Goal: Task Accomplishment & Management: Manage account settings

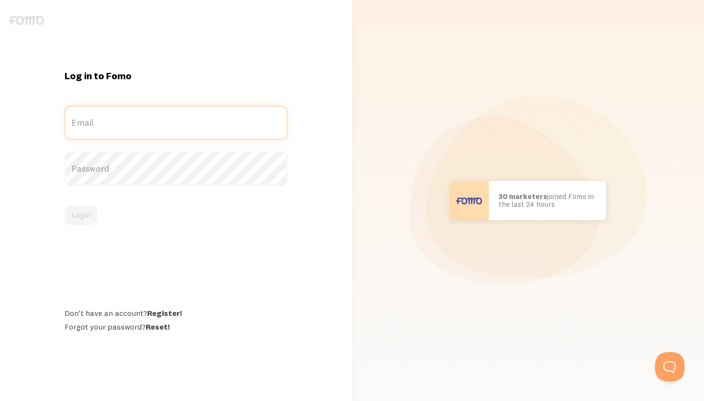
type input "[EMAIL_ADDRESS][DOMAIN_NAME]"
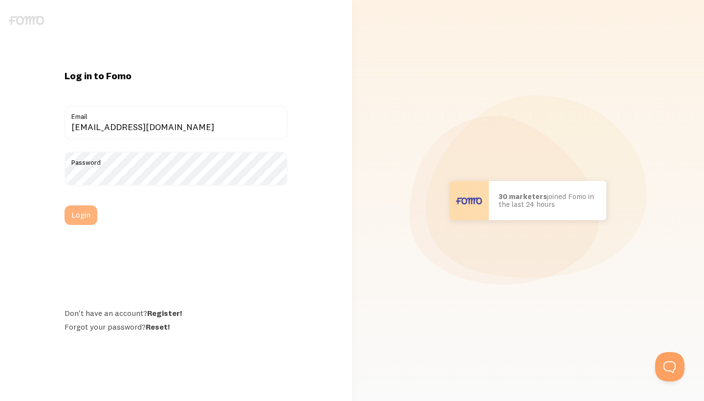
click at [89, 215] on button "Login" at bounding box center [81, 215] width 33 height 20
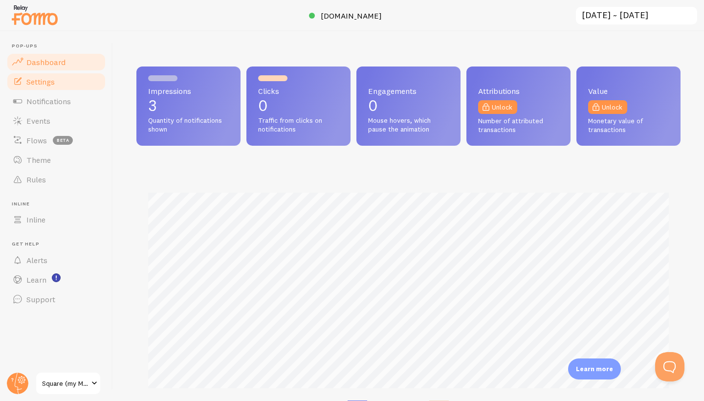
click at [65, 82] on link "Settings" at bounding box center [56, 82] width 101 height 20
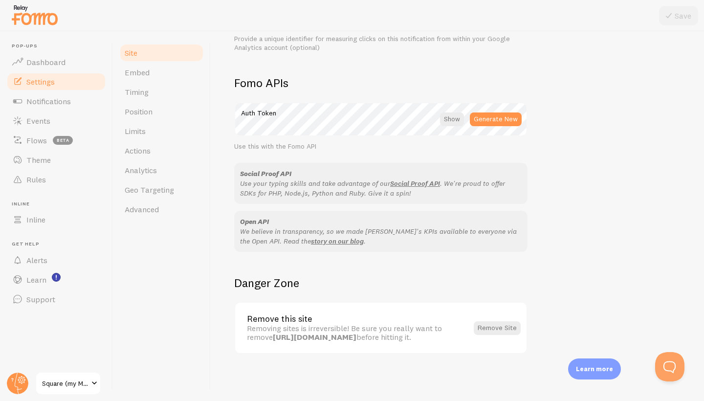
scroll to position [521, 0]
click at [139, 74] on span "Embed" at bounding box center [137, 72] width 25 height 10
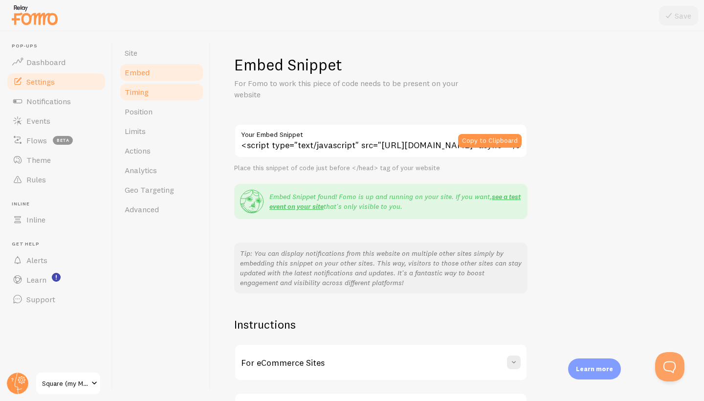
click at [138, 90] on span "Timing" at bounding box center [137, 92] width 24 height 10
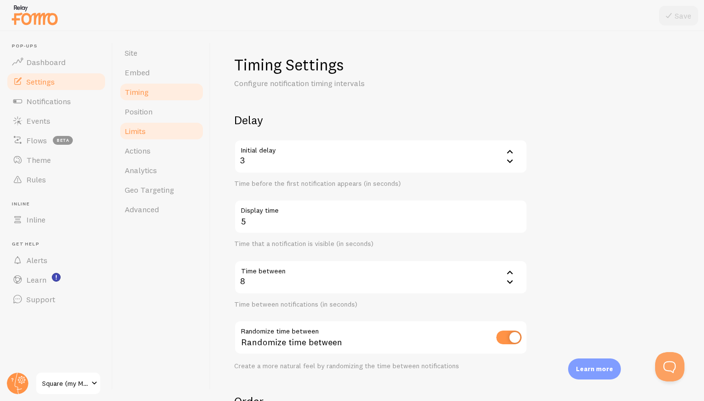
click at [147, 136] on link "Limits" at bounding box center [162, 131] width 86 height 20
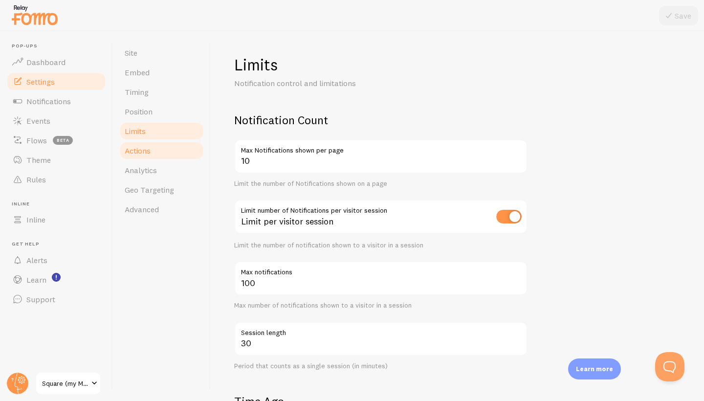
click at [148, 153] on span "Actions" at bounding box center [138, 151] width 26 height 10
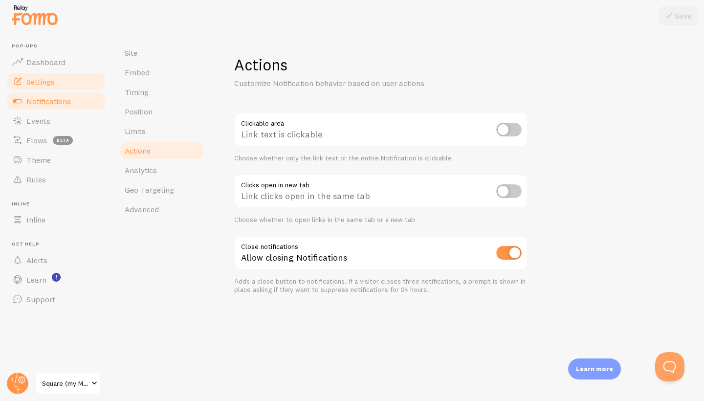
click at [59, 103] on span "Notifications" at bounding box center [48, 101] width 44 height 10
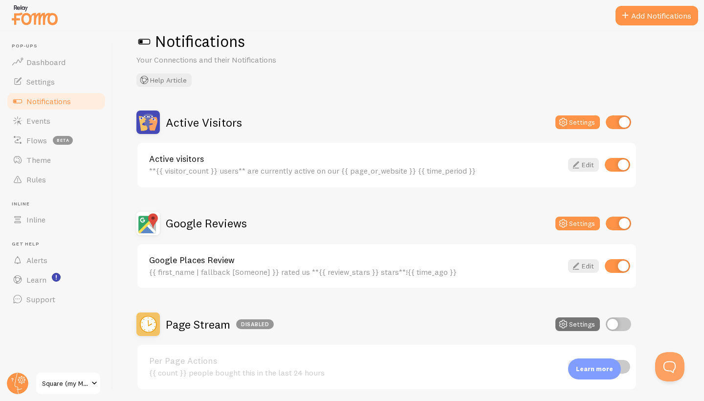
scroll to position [24, 0]
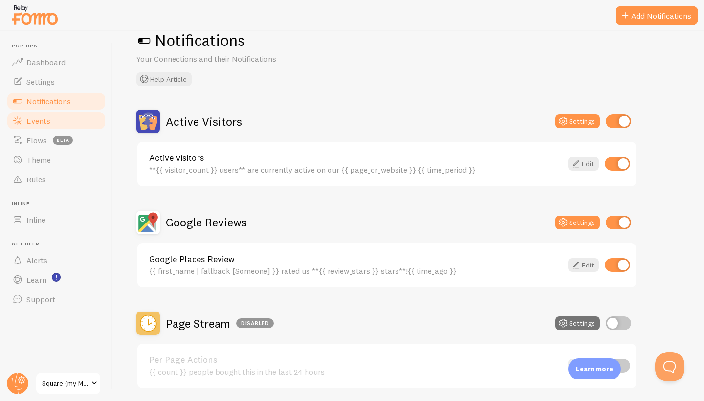
click at [52, 119] on link "Events" at bounding box center [56, 121] width 101 height 20
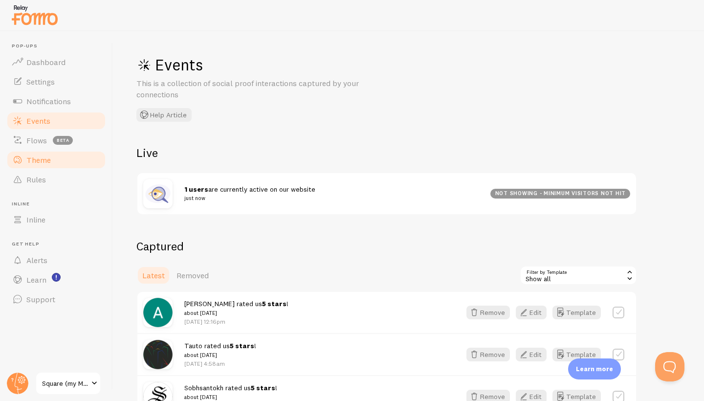
click at [50, 162] on link "Theme" at bounding box center [56, 160] width 101 height 20
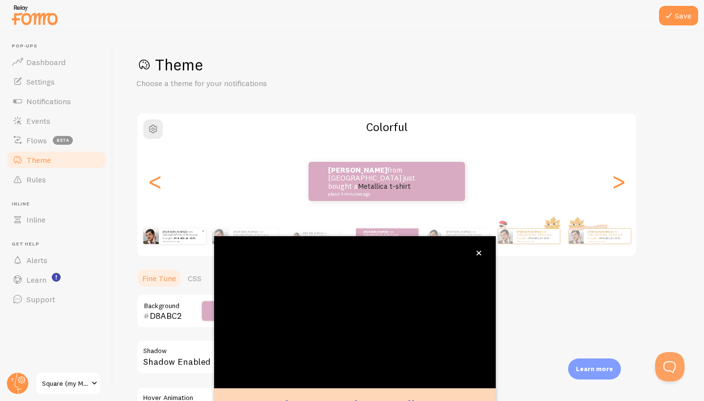
scroll to position [61, 0]
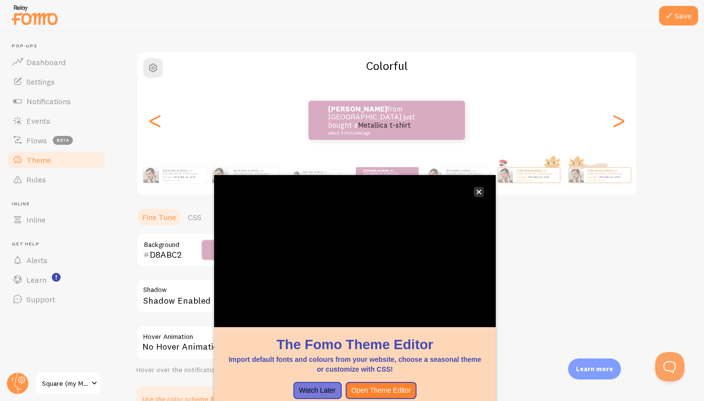
click at [480, 191] on icon "close," at bounding box center [478, 191] width 5 height 5
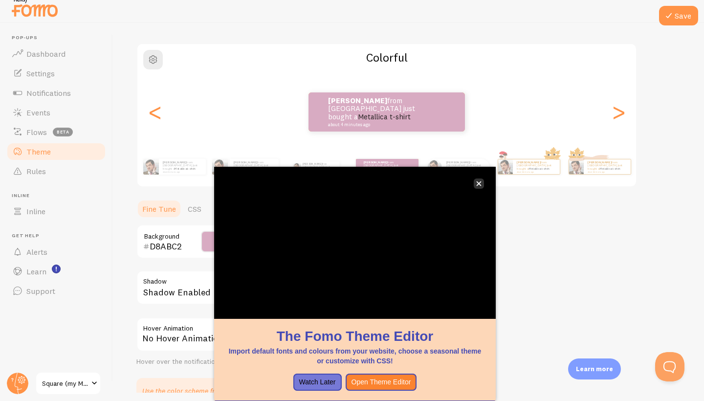
click at [479, 181] on icon "close," at bounding box center [478, 183] width 5 height 5
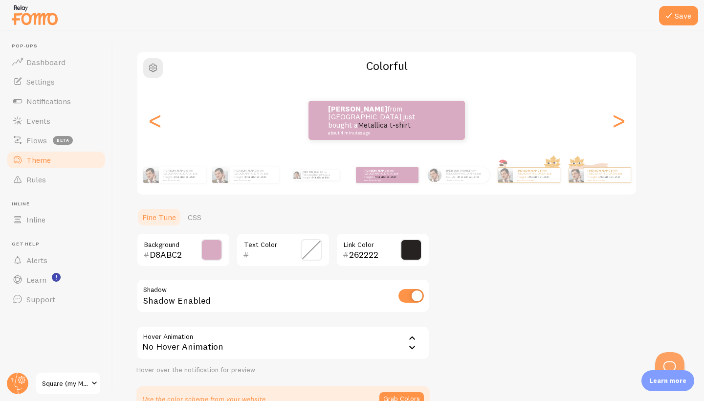
scroll to position [0, 0]
click at [20, 383] on circle at bounding box center [18, 383] width 22 height 22
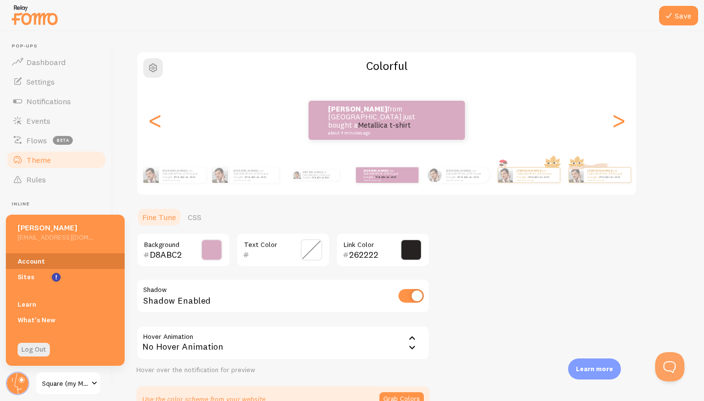
click at [43, 263] on link "Account" at bounding box center [65, 261] width 119 height 16
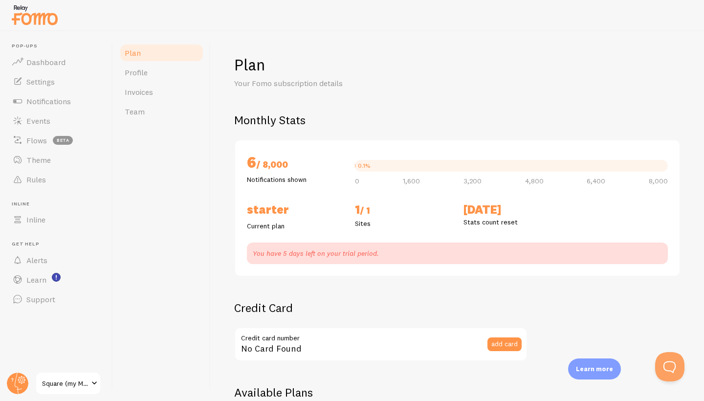
checkbox input "true"
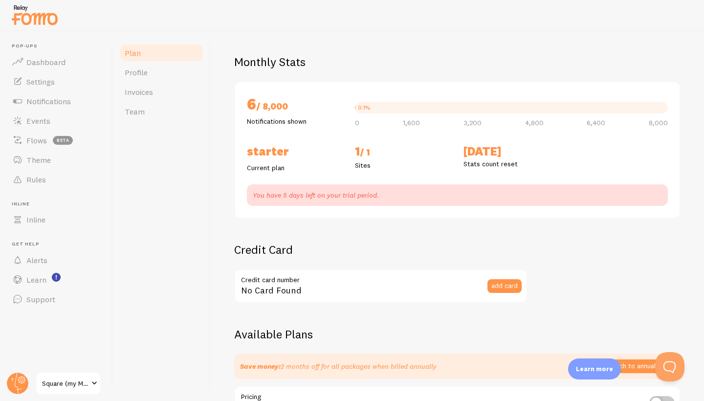
scroll to position [61, 0]
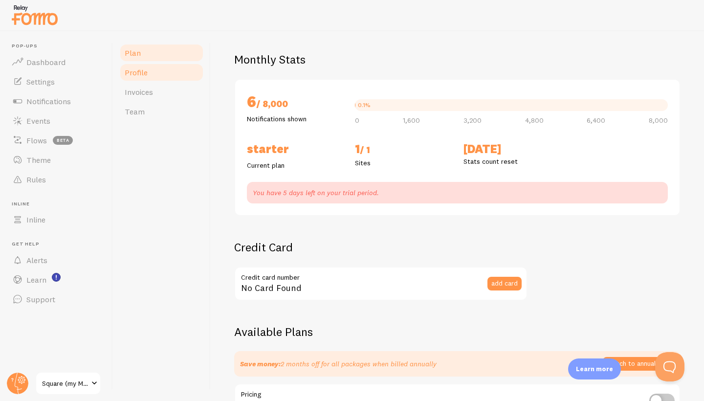
click at [144, 71] on span "Profile" at bounding box center [136, 72] width 23 height 10
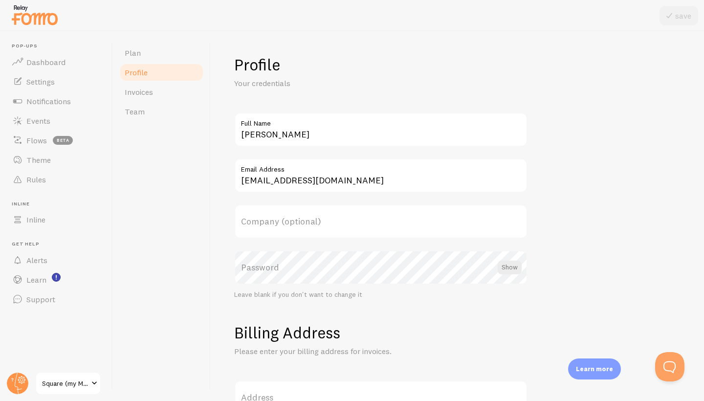
click at [398, 323] on h1 "Billing Address" at bounding box center [457, 333] width 446 height 20
click at [165, 96] on link "Invoices" at bounding box center [162, 92] width 86 height 20
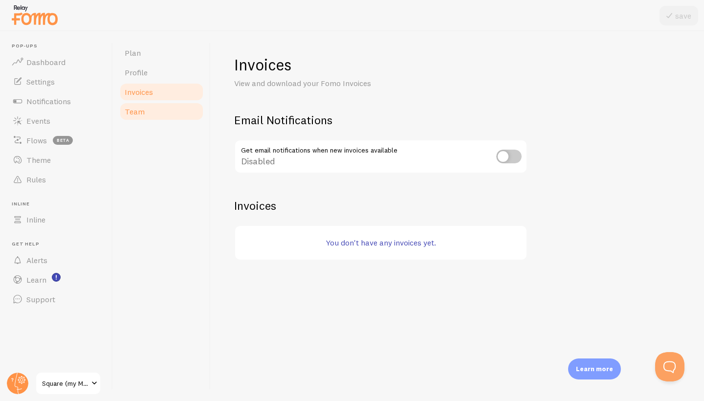
click at [142, 111] on span "Team" at bounding box center [135, 112] width 20 height 10
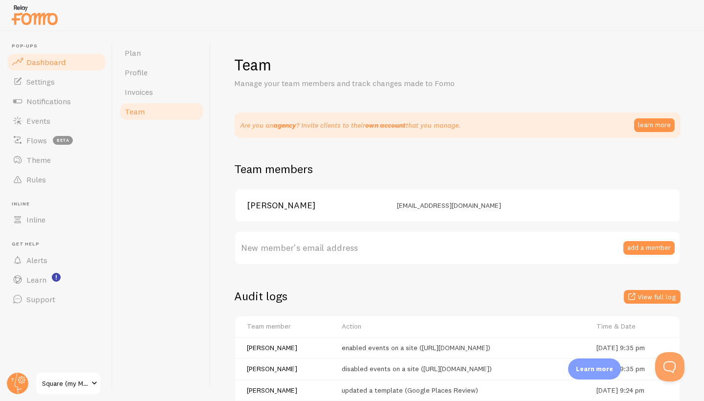
click at [48, 63] on span "Dashboard" at bounding box center [45, 62] width 39 height 10
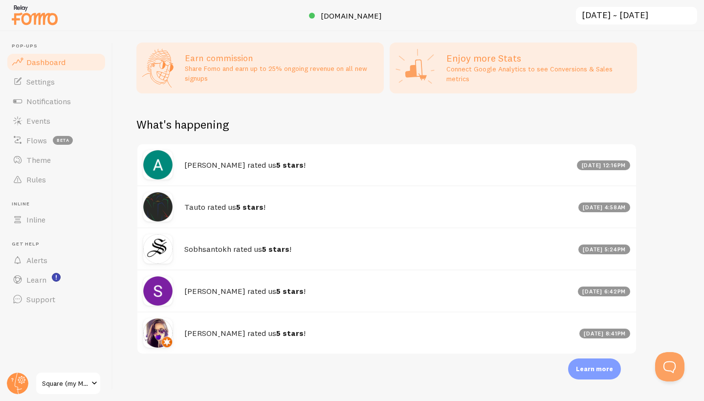
scroll to position [407, 0]
click at [96, 384] on span at bounding box center [94, 383] width 12 height 12
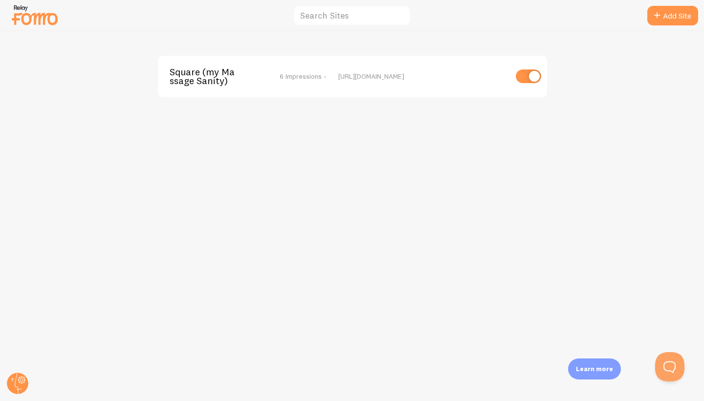
click at [39, 15] on img at bounding box center [34, 14] width 49 height 25
click at [19, 10] on img at bounding box center [34, 14] width 49 height 25
click at [25, 382] on circle at bounding box center [18, 383] width 22 height 22
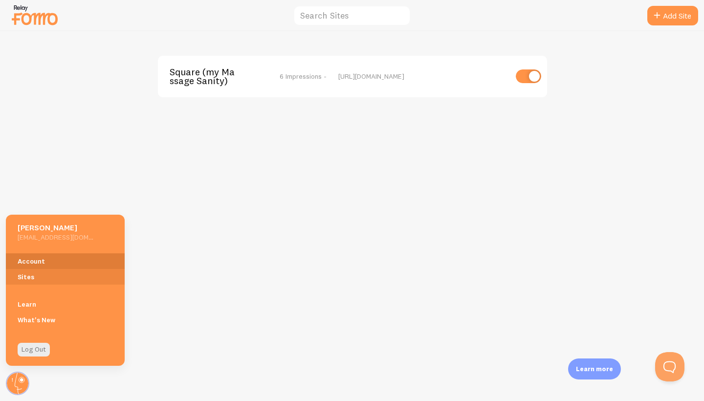
click at [36, 258] on link "Account" at bounding box center [65, 261] width 119 height 16
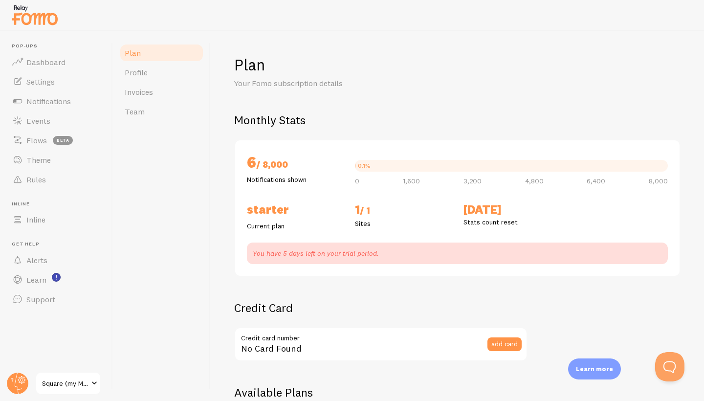
checkbox input "true"
click at [39, 64] on span "Dashboard" at bounding box center [45, 62] width 39 height 10
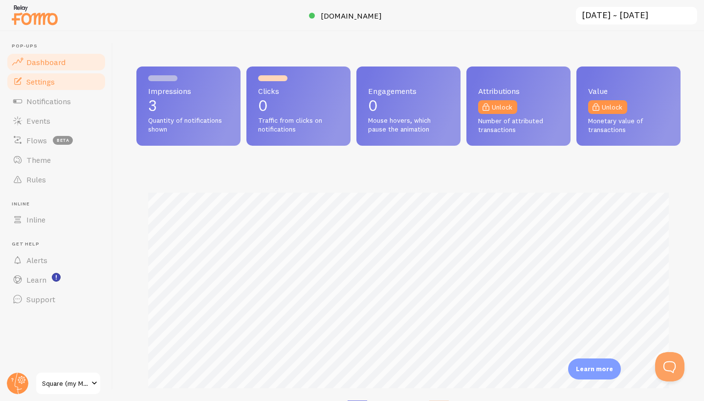
scroll to position [257, 544]
click at [41, 82] on span "Settings" at bounding box center [40, 82] width 28 height 10
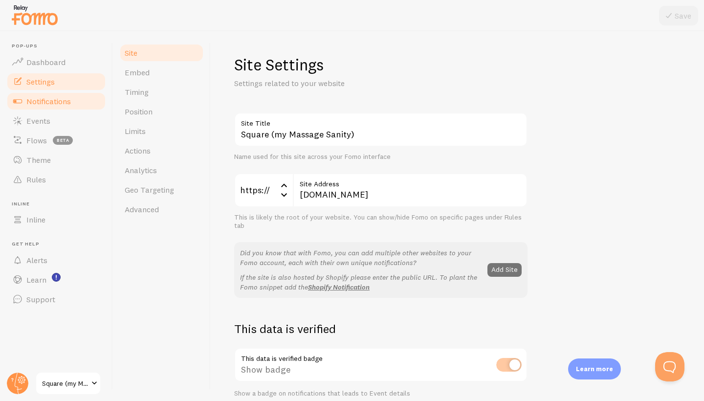
click at [48, 102] on span "Notifications" at bounding box center [48, 101] width 44 height 10
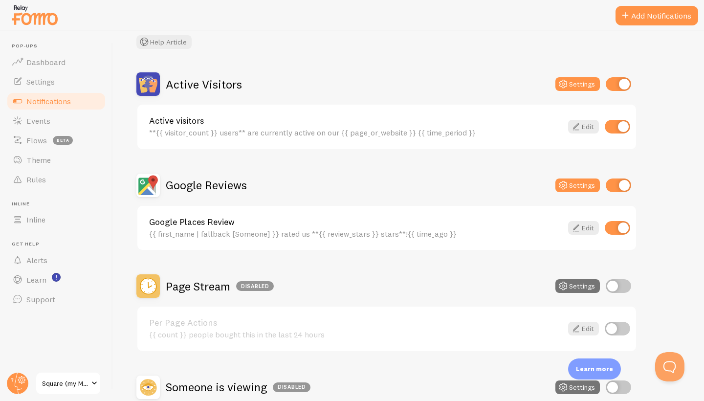
scroll to position [59, 0]
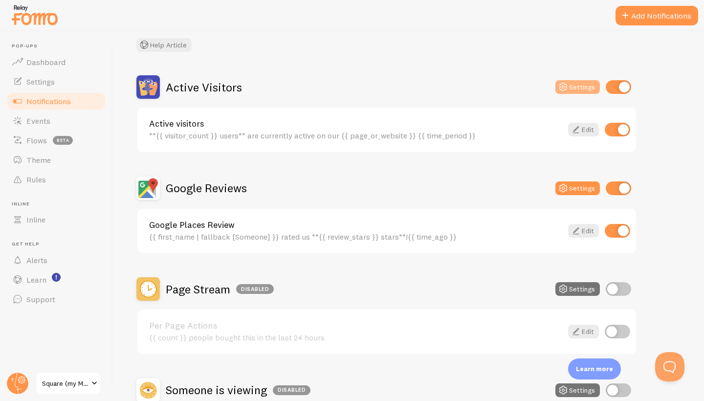
click at [578, 87] on button "Settings" at bounding box center [577, 87] width 44 height 14
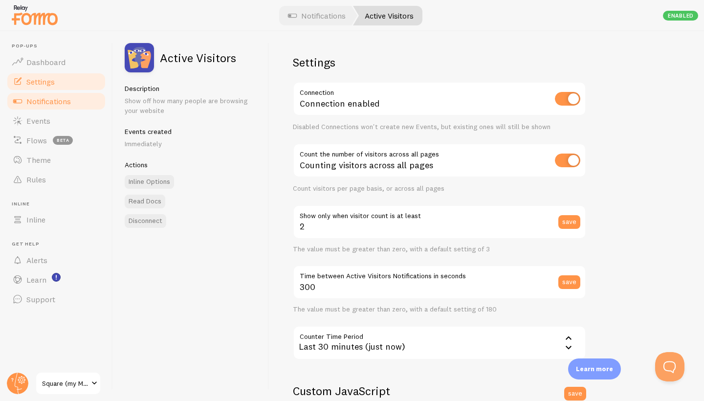
click at [37, 80] on span "Settings" at bounding box center [40, 82] width 28 height 10
